Goal: Task Accomplishment & Management: Manage account settings

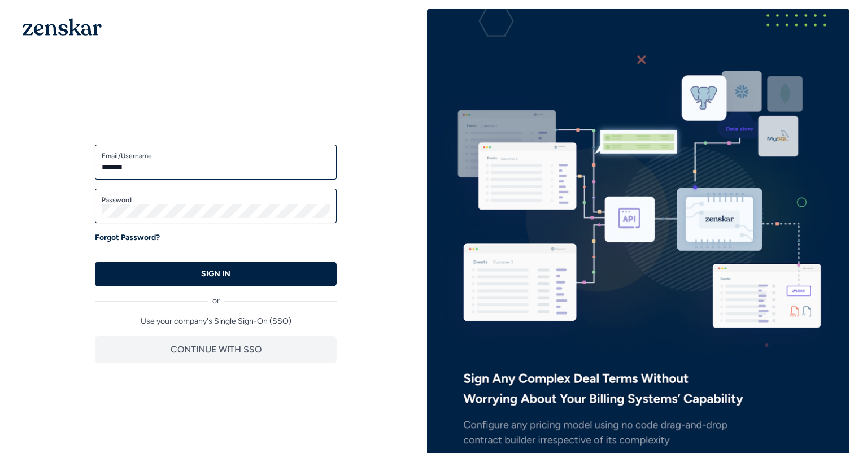
type input "**********"
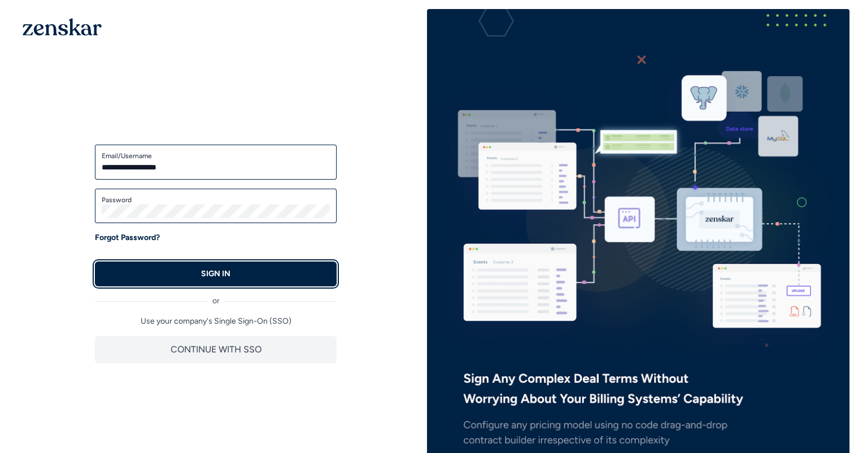
click at [167, 273] on button "SIGN IN" at bounding box center [216, 274] width 242 height 25
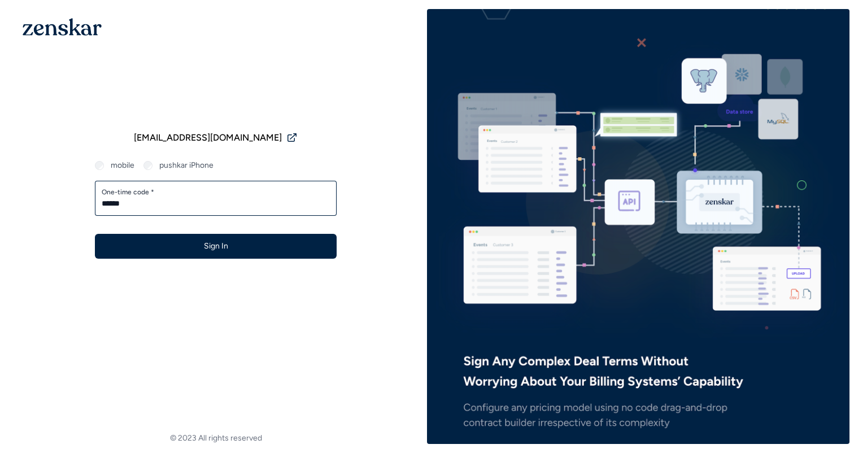
type input "******"
click at [95, 234] on button "Sign In" at bounding box center [216, 246] width 242 height 25
